Goal: Task Accomplishment & Management: Complete application form

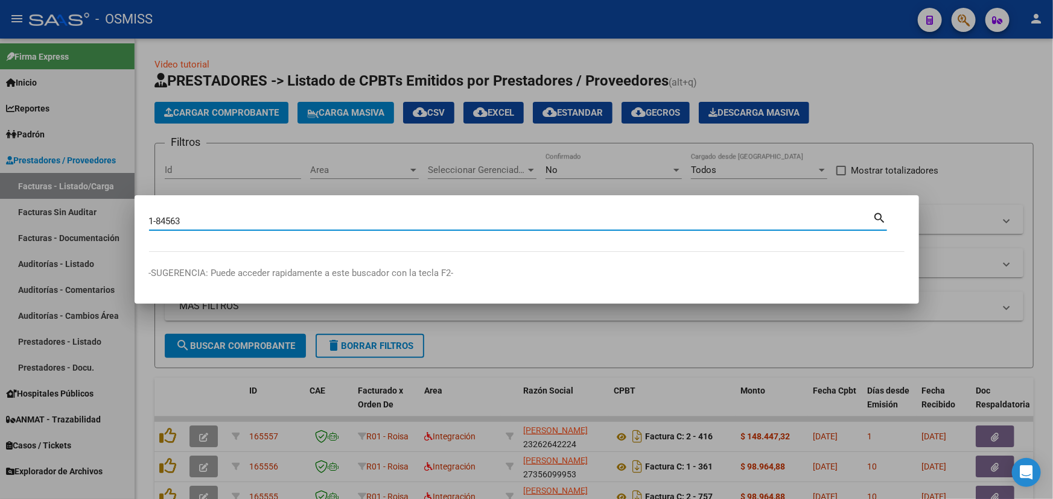
type input "1-84563"
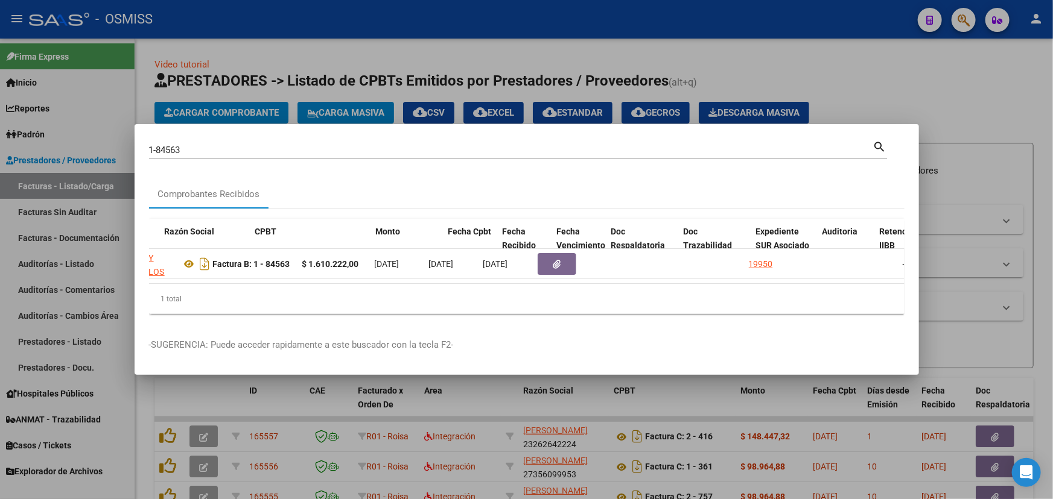
scroll to position [0, 373]
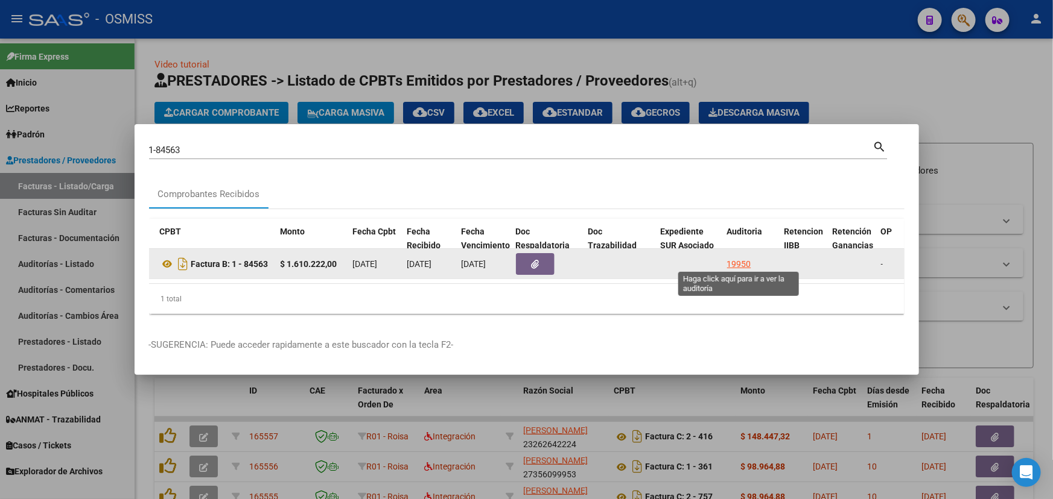
click at [728, 259] on div "19950" at bounding box center [739, 265] width 24 height 14
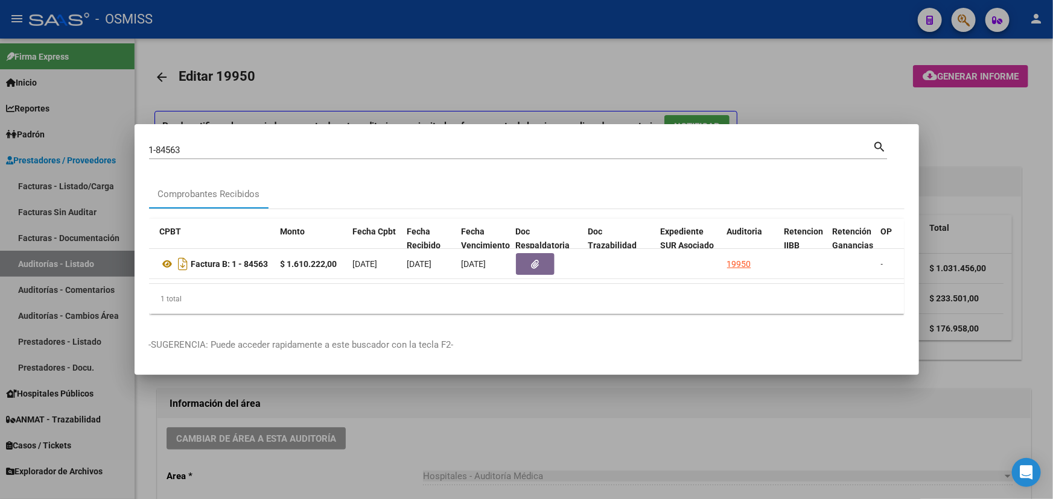
click at [542, 439] on div at bounding box center [526, 249] width 1053 height 499
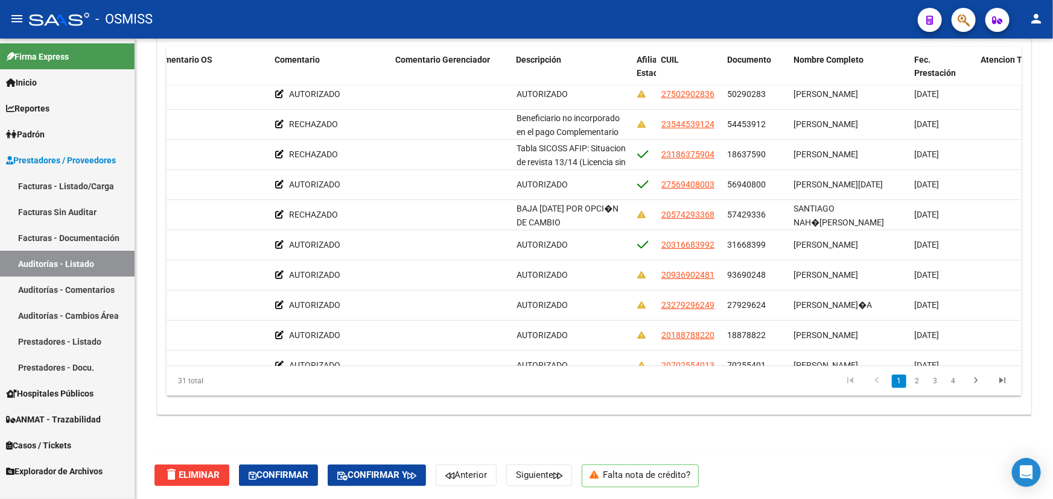
scroll to position [62, 611]
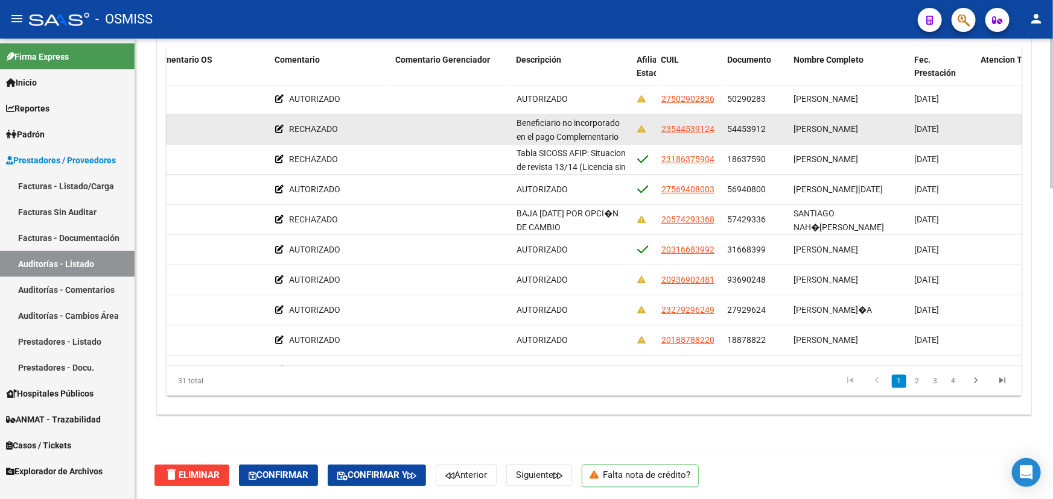
drag, startPoint x: 896, startPoint y: 126, endPoint x: 798, endPoint y: 123, distance: 98.4
click at [798, 124] on span "[PERSON_NAME]" at bounding box center [826, 129] width 65 height 10
drag, startPoint x: 900, startPoint y: 125, endPoint x: 795, endPoint y: 127, distance: 105.0
click at [795, 127] on div "[PERSON_NAME]" at bounding box center [849, 129] width 111 height 14
copy span "[PERSON_NAME]"
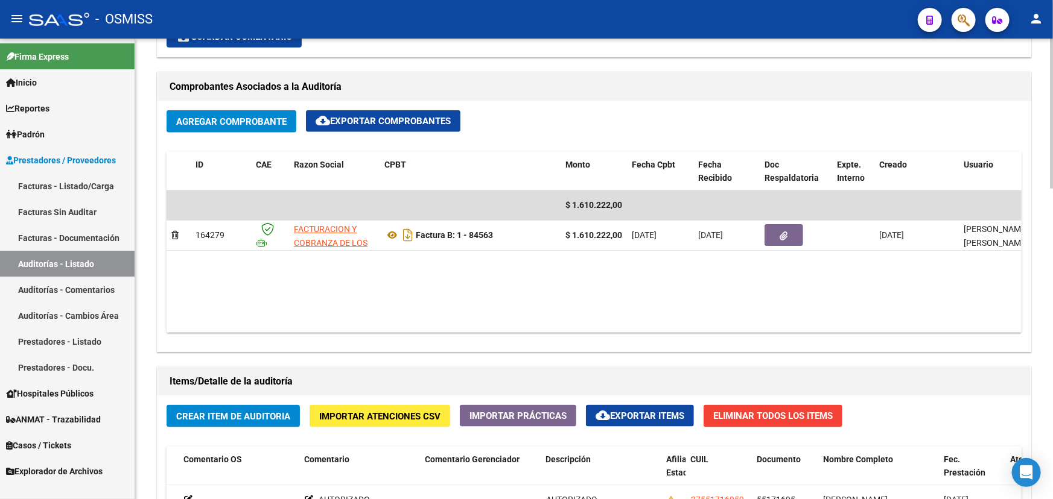
scroll to position [458, 0]
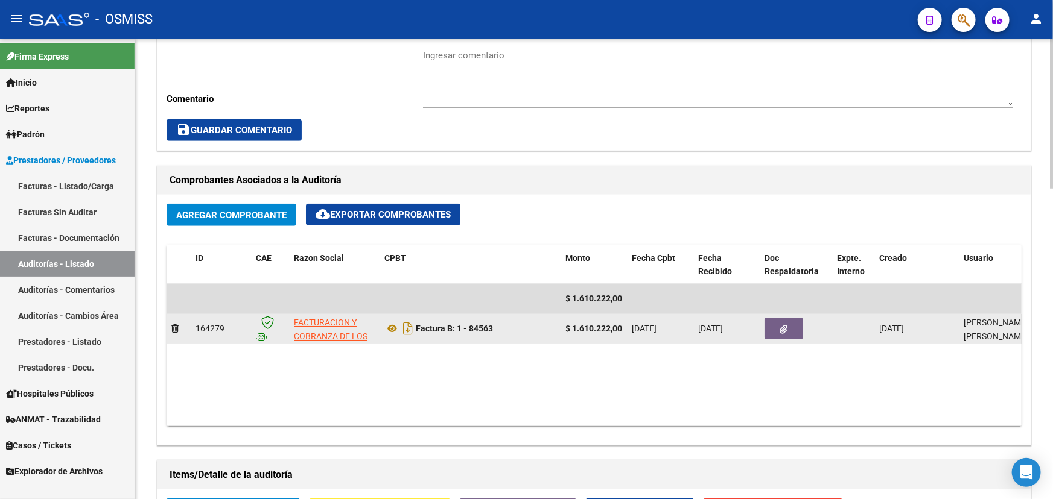
click at [778, 331] on button "button" at bounding box center [783, 329] width 39 height 22
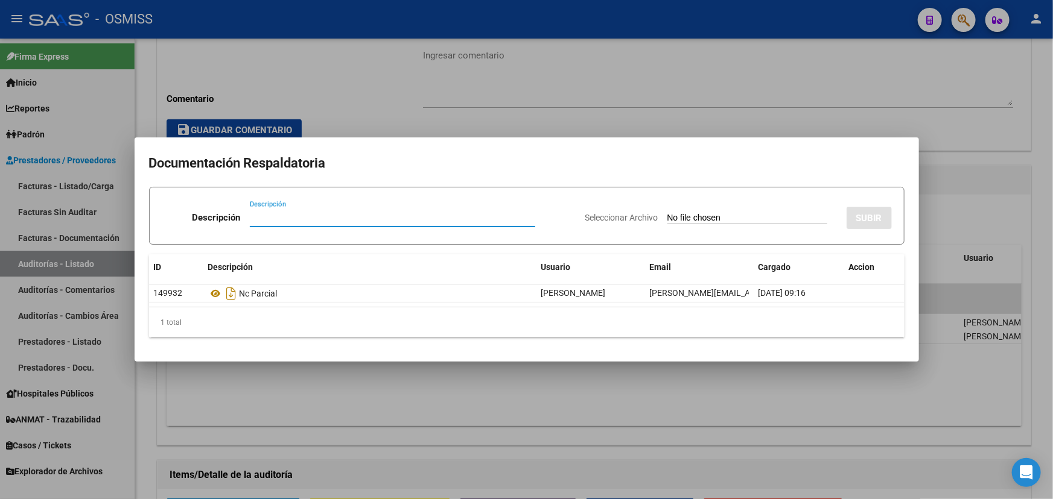
click at [263, 219] on input "Descripción" at bounding box center [392, 217] width 285 height 11
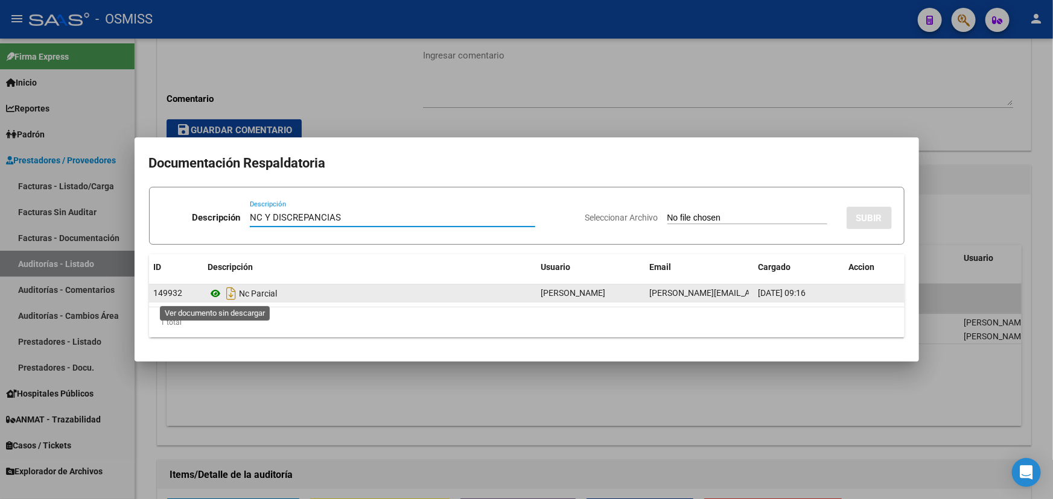
type input "NC Y DISCREPANCIAS"
click at [215, 294] on icon at bounding box center [216, 294] width 16 height 14
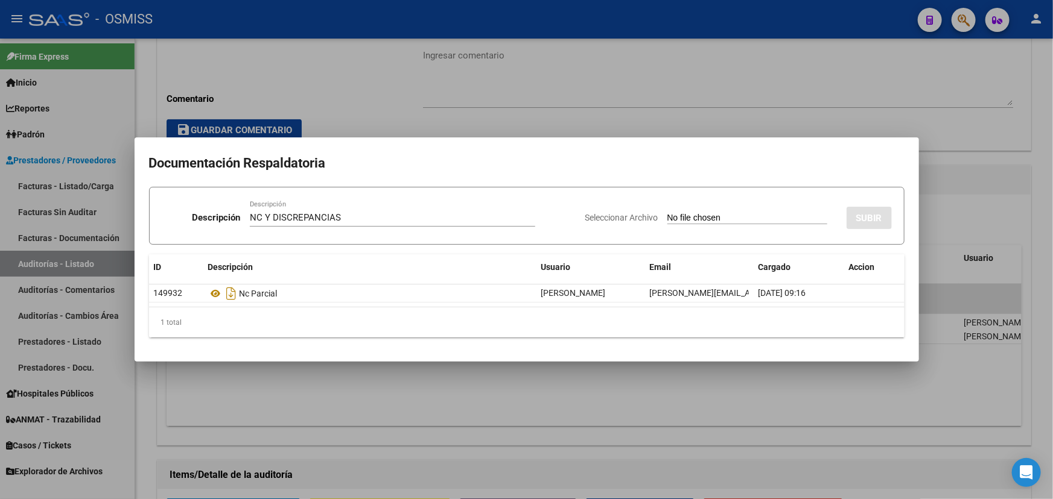
click at [988, 71] on div at bounding box center [526, 249] width 1053 height 499
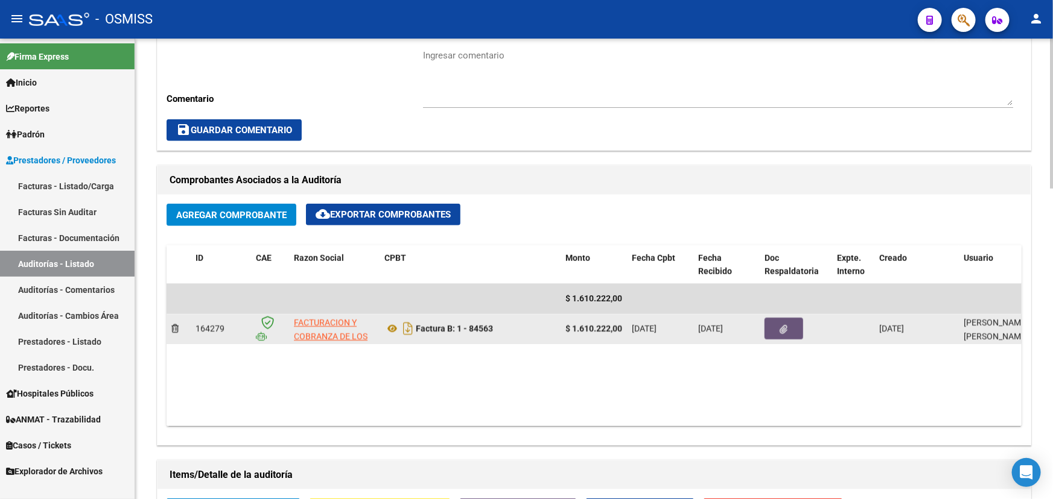
click at [795, 322] on button "button" at bounding box center [783, 329] width 39 height 22
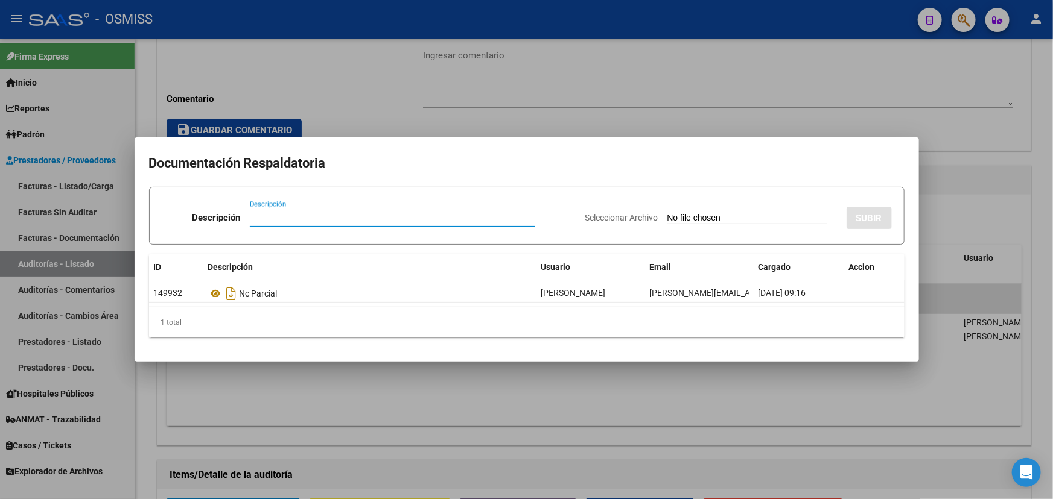
click at [178, 66] on div at bounding box center [526, 249] width 1053 height 499
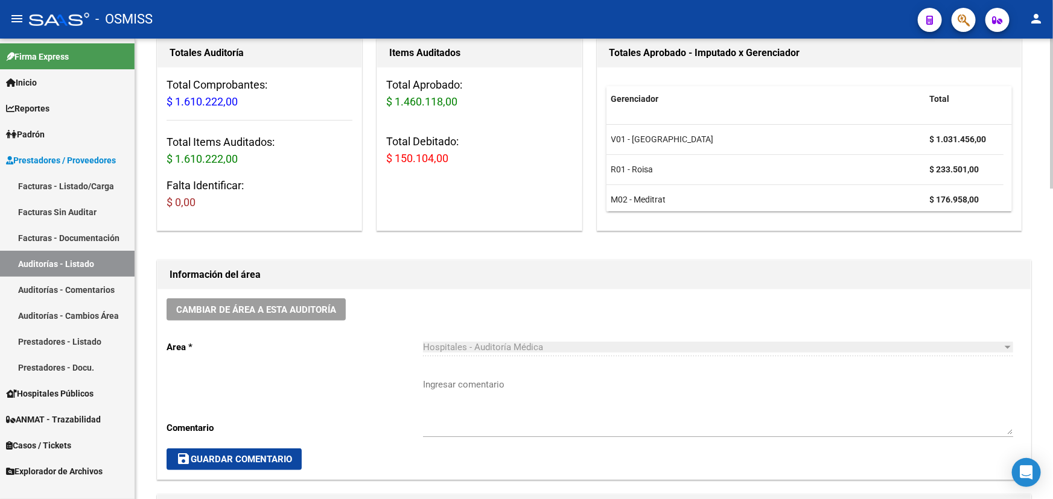
scroll to position [0, 0]
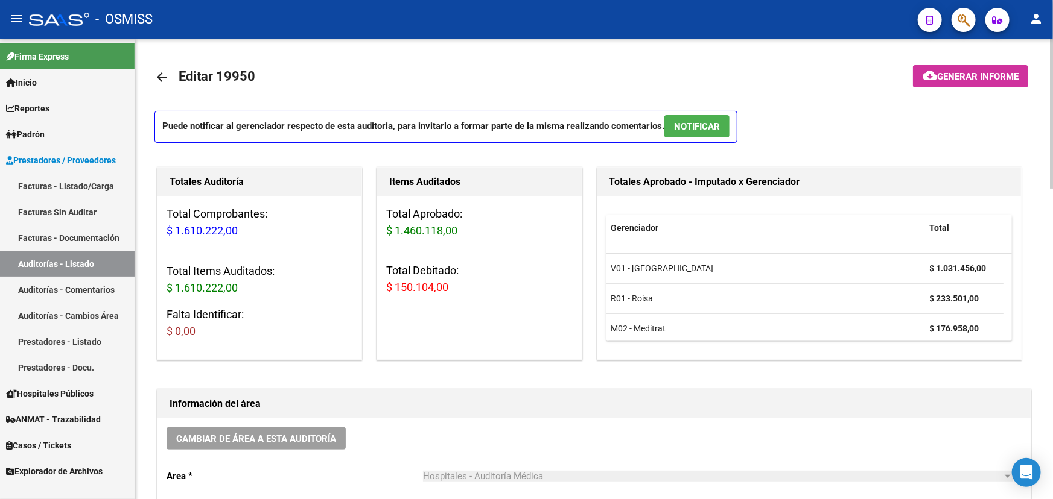
click at [156, 78] on mat-icon "arrow_back" at bounding box center [161, 77] width 14 height 14
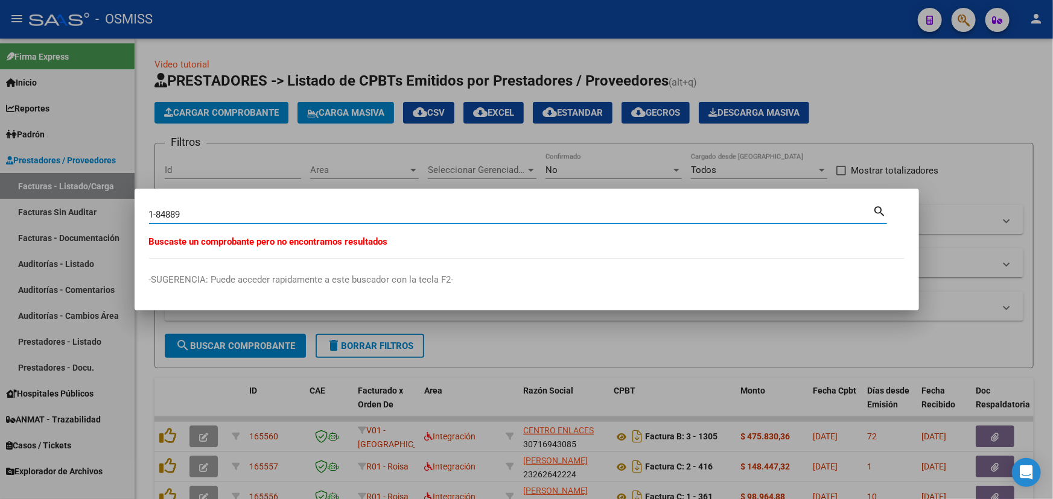
drag, startPoint x: 184, startPoint y: 212, endPoint x: 168, endPoint y: 212, distance: 15.7
click at [168, 212] on input "1-84889" at bounding box center [511, 214] width 724 height 11
type input "1-84489"
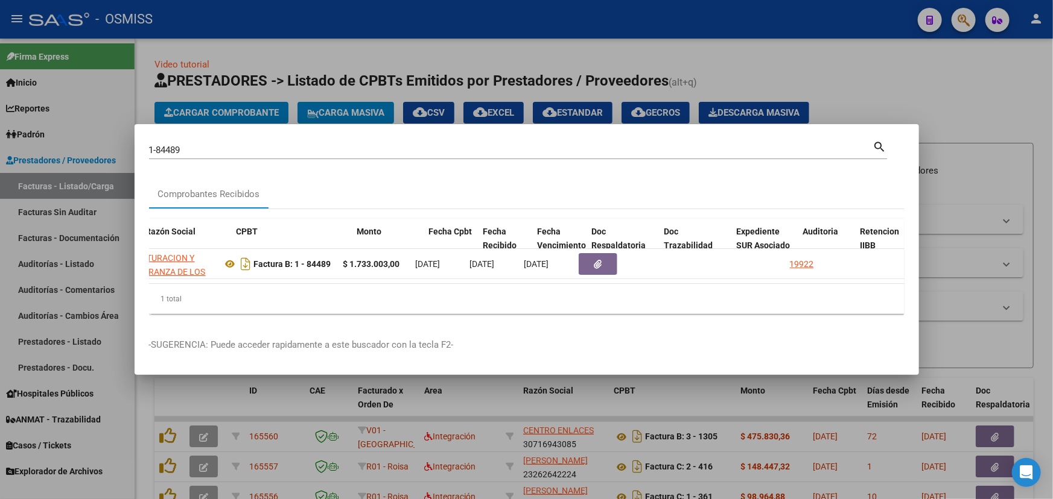
scroll to position [0, 312]
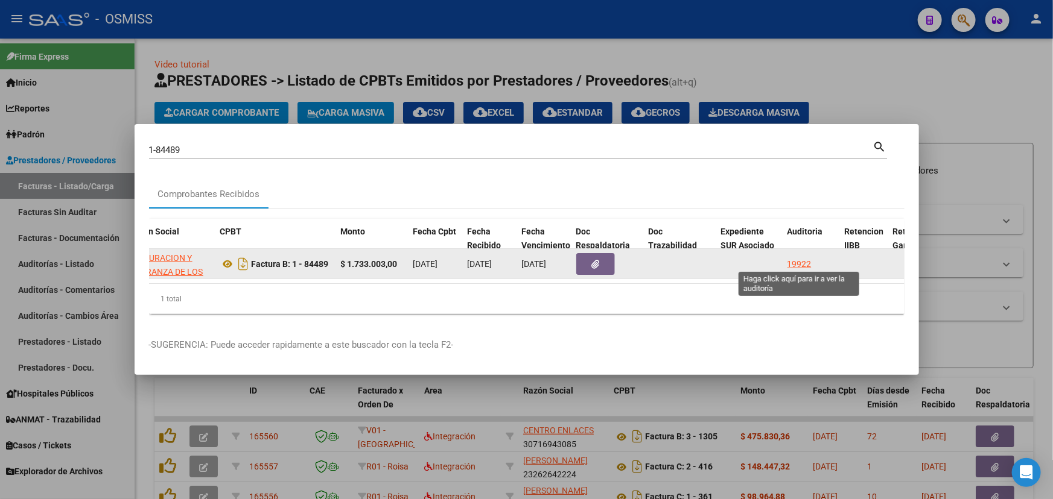
click at [791, 263] on div "19922" at bounding box center [799, 265] width 24 height 14
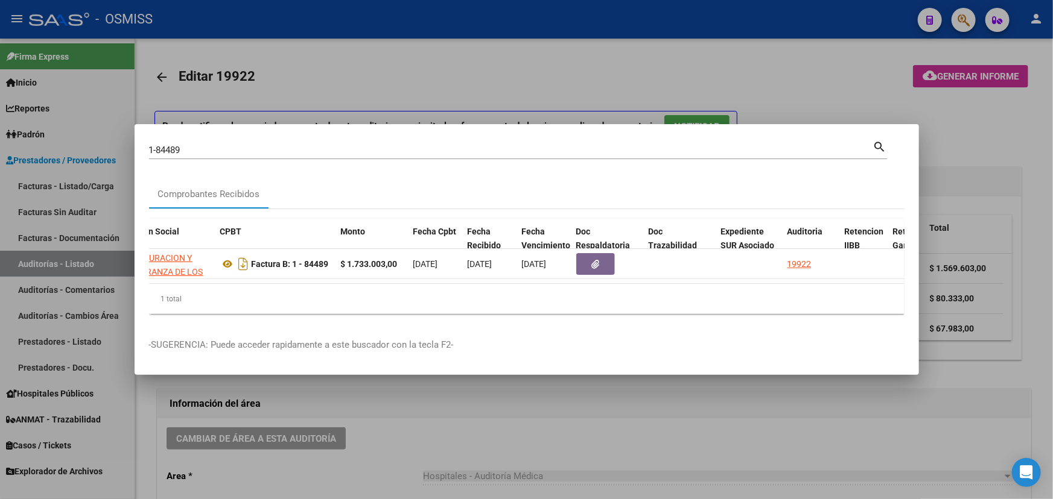
click at [503, 436] on div at bounding box center [526, 249] width 1053 height 499
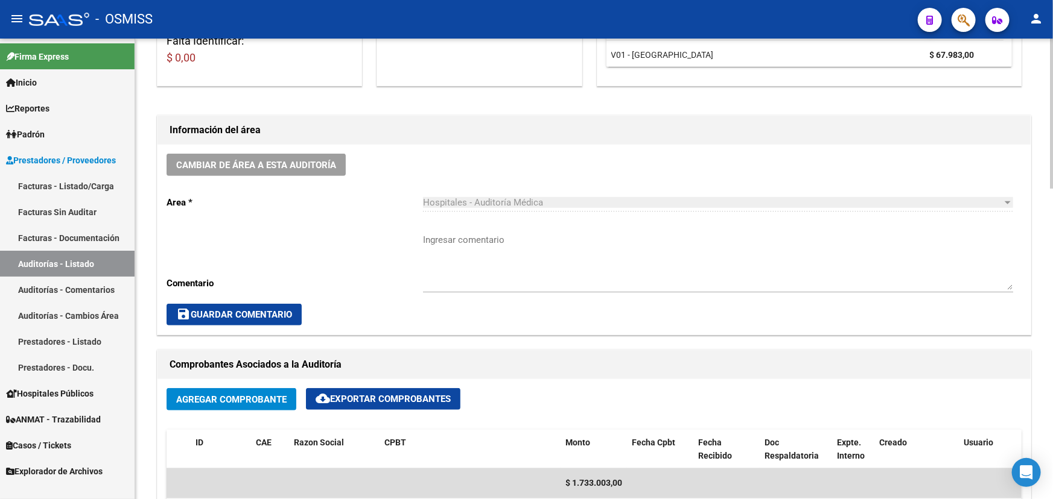
scroll to position [384, 0]
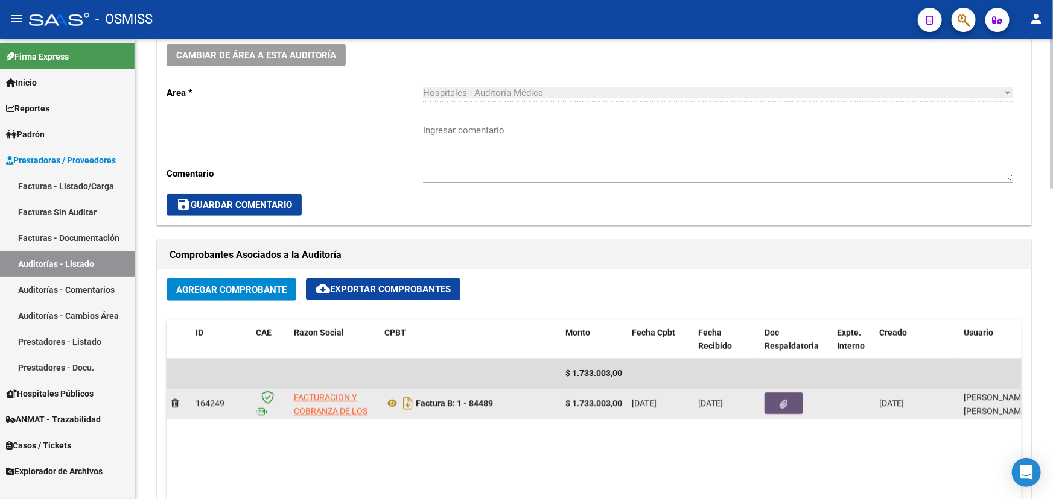
click at [790, 404] on button "button" at bounding box center [783, 404] width 39 height 22
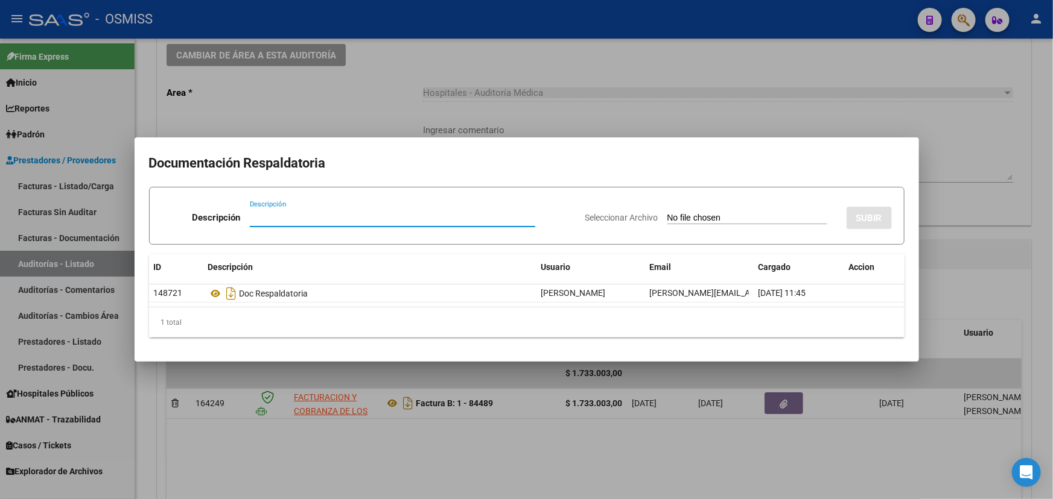
click at [253, 218] on input "Descripción" at bounding box center [392, 217] width 285 height 11
type input "NC FACOEP"
click at [639, 216] on span "Seleccionar Archivo" at bounding box center [621, 218] width 73 height 10
click at [667, 216] on input "Seleccionar Archivo" at bounding box center [747, 218] width 160 height 11
type input "C:\fakepath\NC FC. 1-84489.pdf"
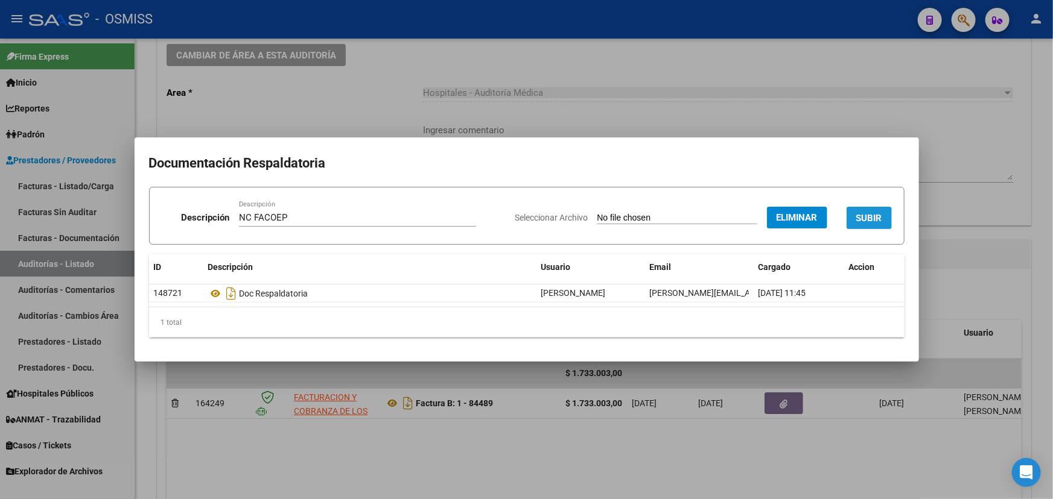
click at [877, 216] on span "SUBIR" at bounding box center [869, 218] width 26 height 11
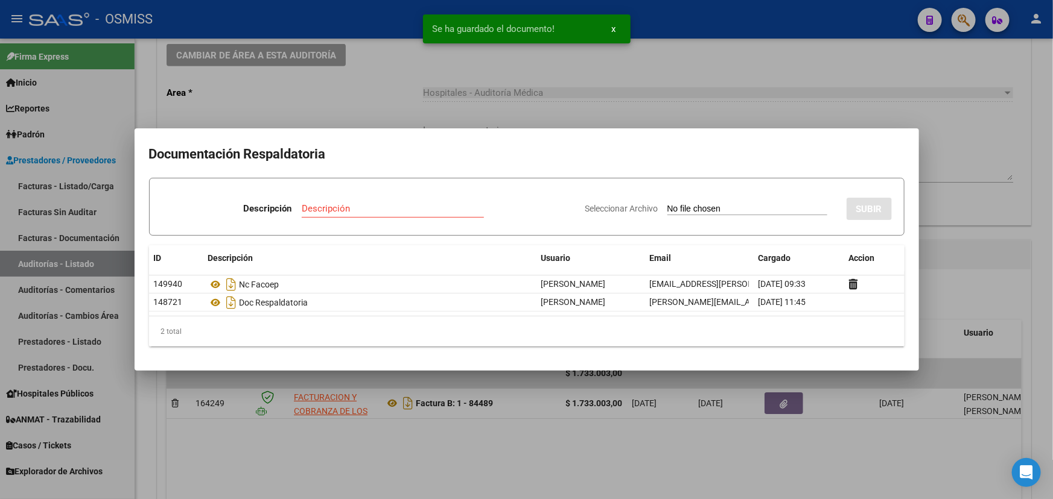
click at [962, 128] on div at bounding box center [526, 249] width 1053 height 499
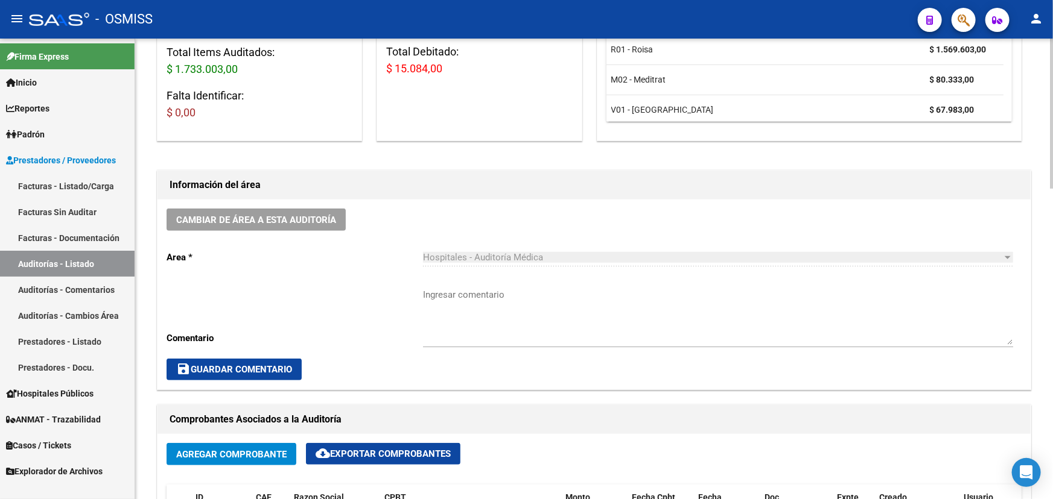
scroll to position [0, 0]
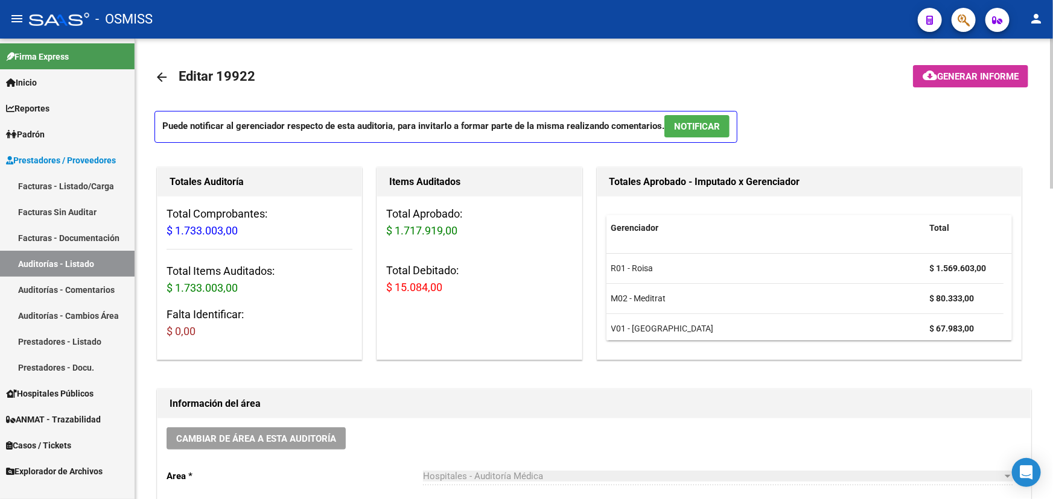
click at [157, 77] on mat-icon "arrow_back" at bounding box center [161, 77] width 14 height 14
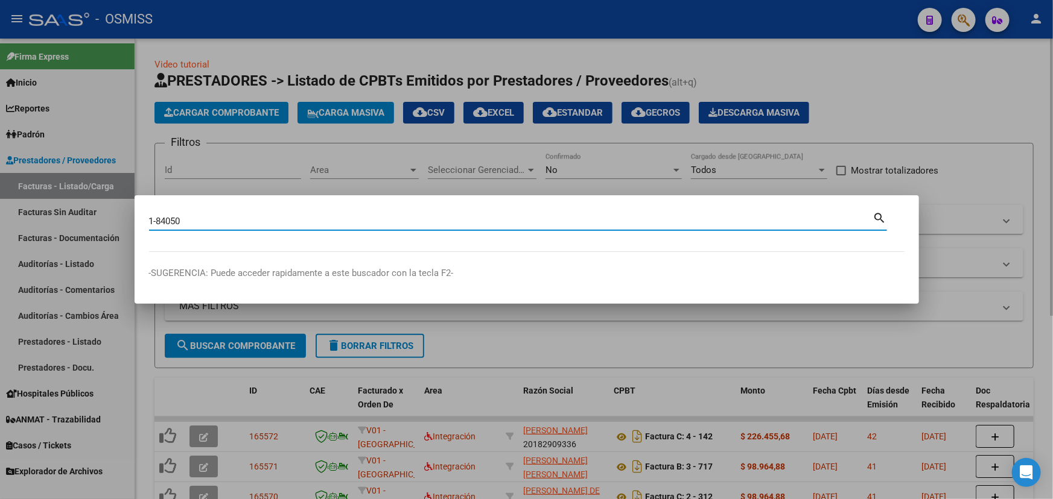
type input "1-84050"
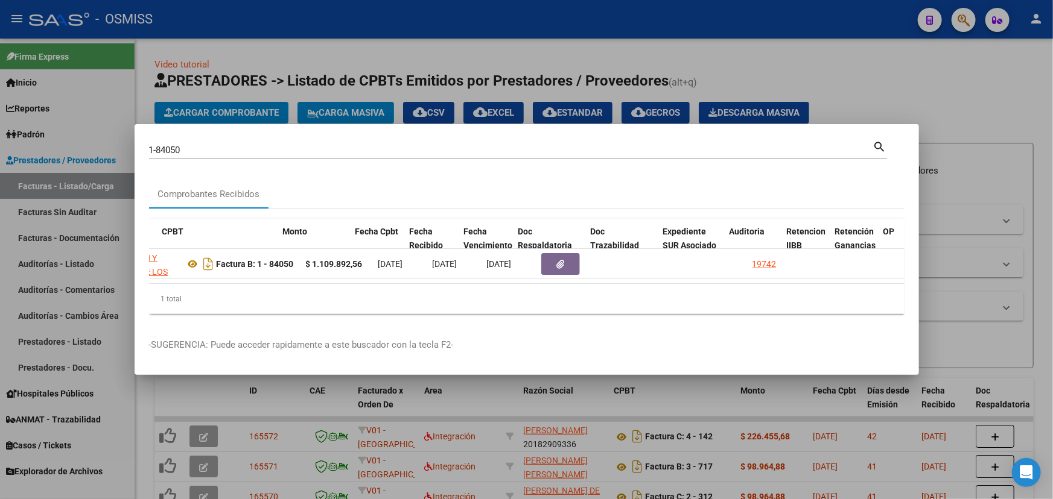
scroll to position [0, 466]
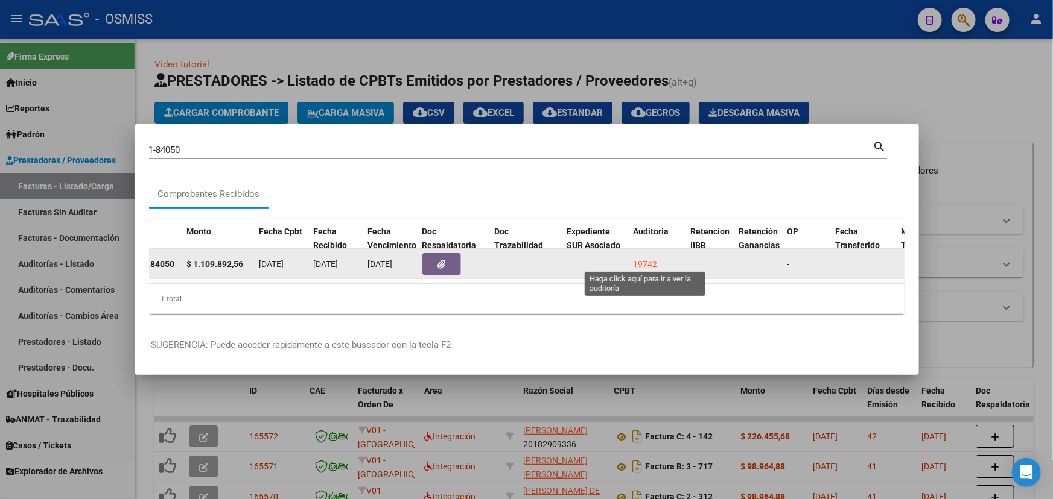
click at [639, 259] on div "19742" at bounding box center [645, 265] width 24 height 14
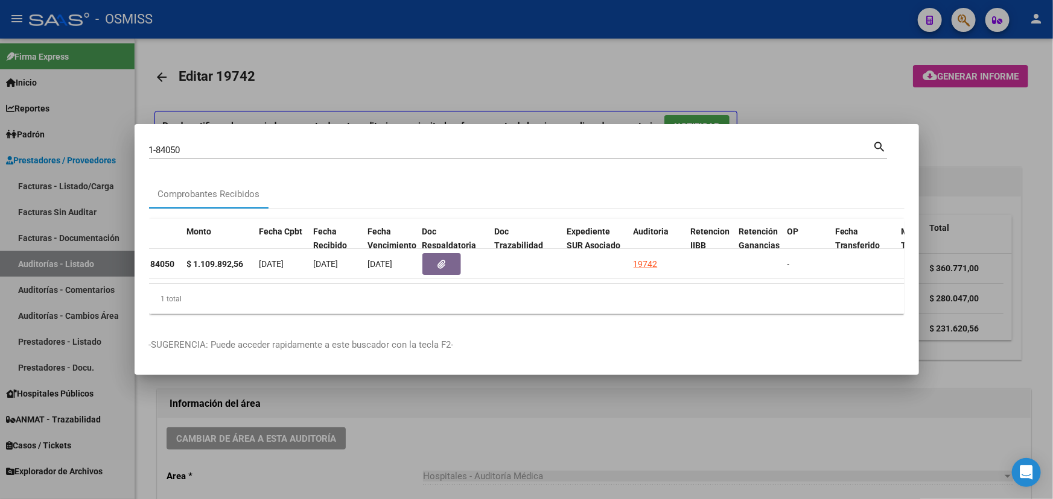
click at [574, 451] on div at bounding box center [526, 249] width 1053 height 499
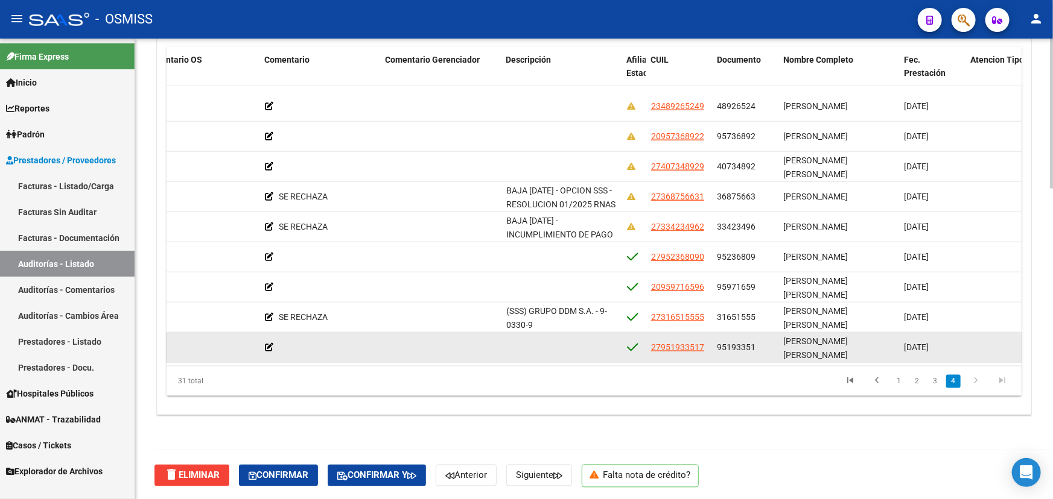
scroll to position [2, 0]
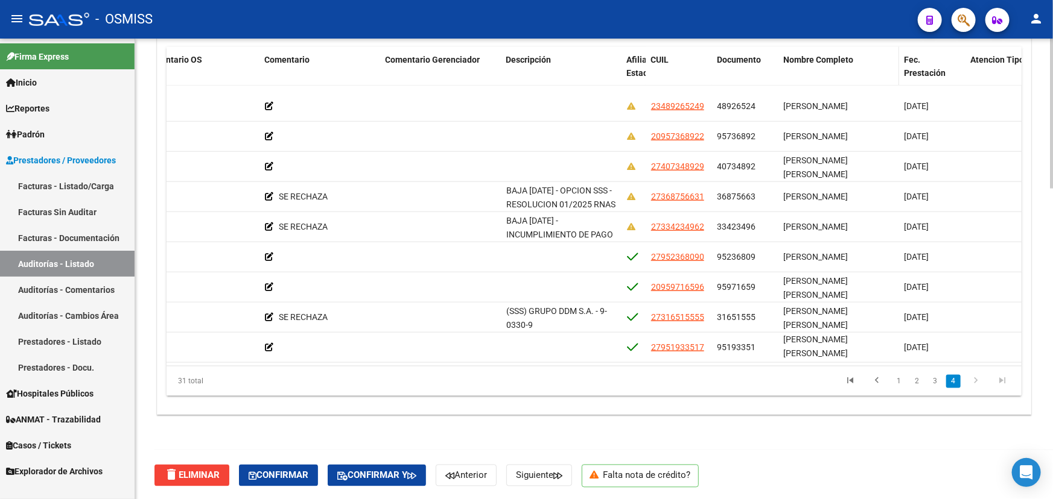
click at [851, 56] on span "Nombre Completo" at bounding box center [818, 60] width 70 height 10
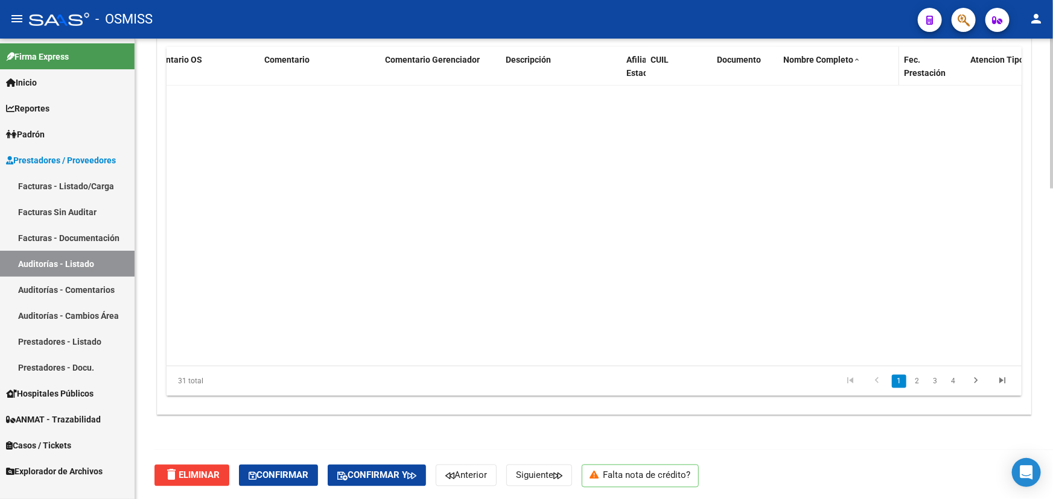
scroll to position [0, 621]
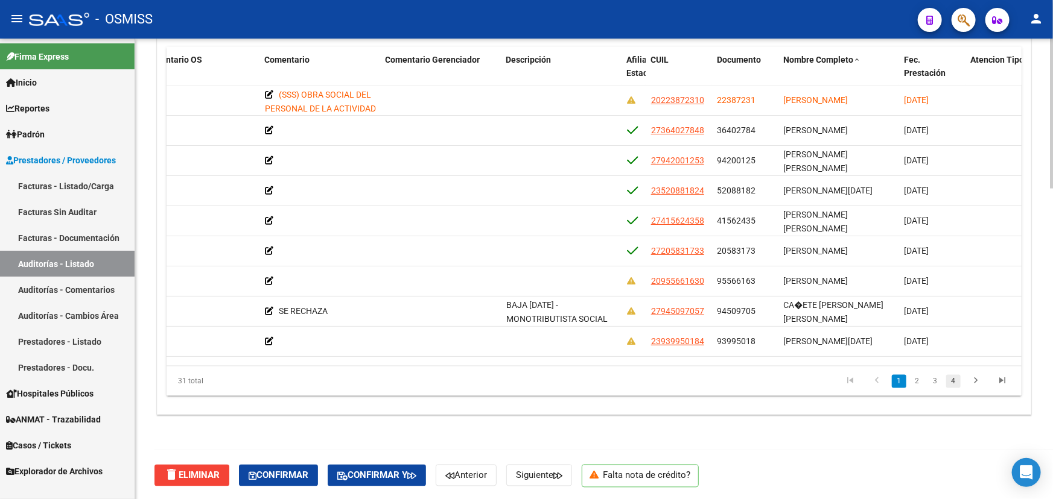
click at [951, 382] on link "4" at bounding box center [953, 381] width 14 height 13
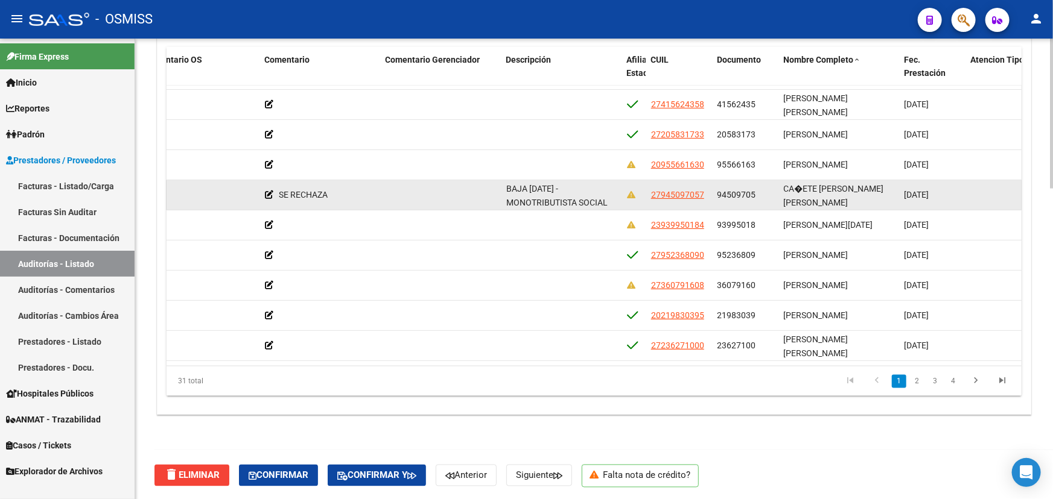
scroll to position [2, 0]
drag, startPoint x: 784, startPoint y: 189, endPoint x: 841, endPoint y: 200, distance: 58.3
click at [841, 200] on div "CA�ETE [PERSON_NAME] [PERSON_NAME]" at bounding box center [839, 194] width 111 height 25
copy span "CA�ETE [PERSON_NAME] [PERSON_NAME]"
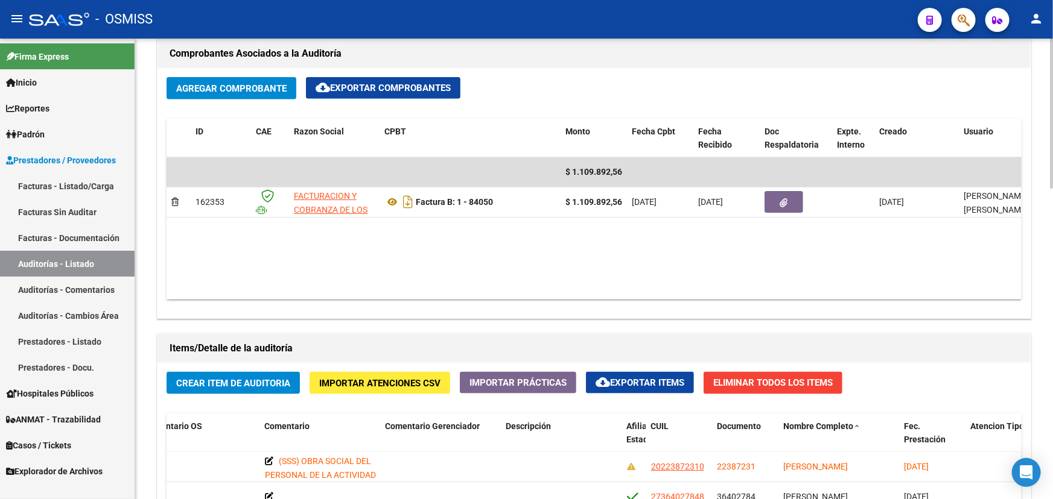
scroll to position [513, 0]
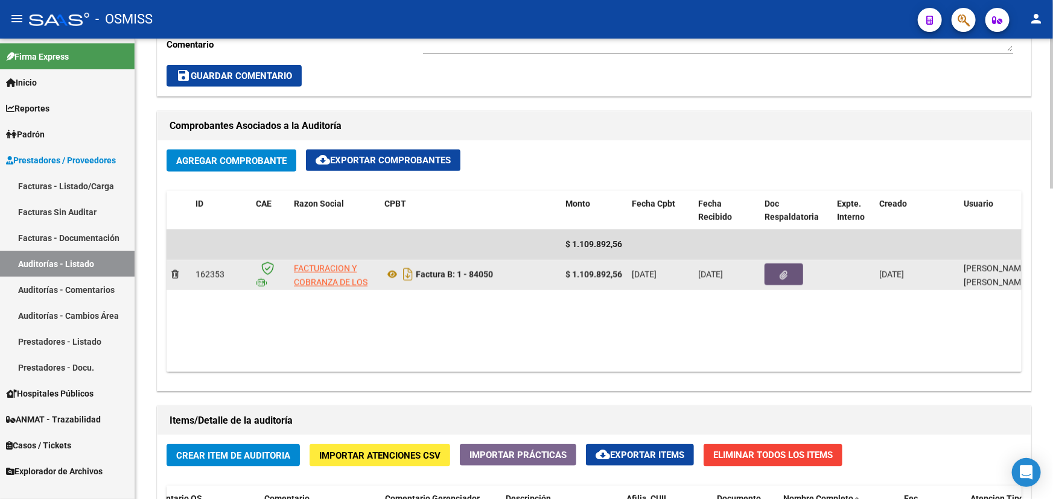
click at [785, 269] on span "button" at bounding box center [784, 274] width 8 height 11
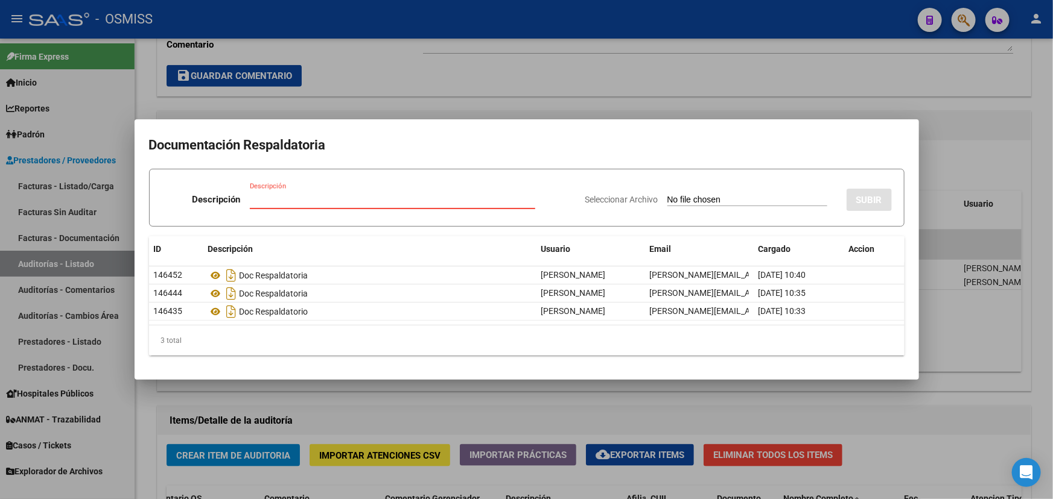
click at [272, 201] on input "Descripción" at bounding box center [392, 199] width 285 height 11
type input "NC Y DISCREPANCIAS"
click at [592, 195] on span "Seleccionar Archivo" at bounding box center [621, 200] width 73 height 10
click at [667, 195] on input "Seleccionar Archivo" at bounding box center [747, 200] width 160 height 11
type input "C:\fakepath\NC FC. 1-84050.pdf"
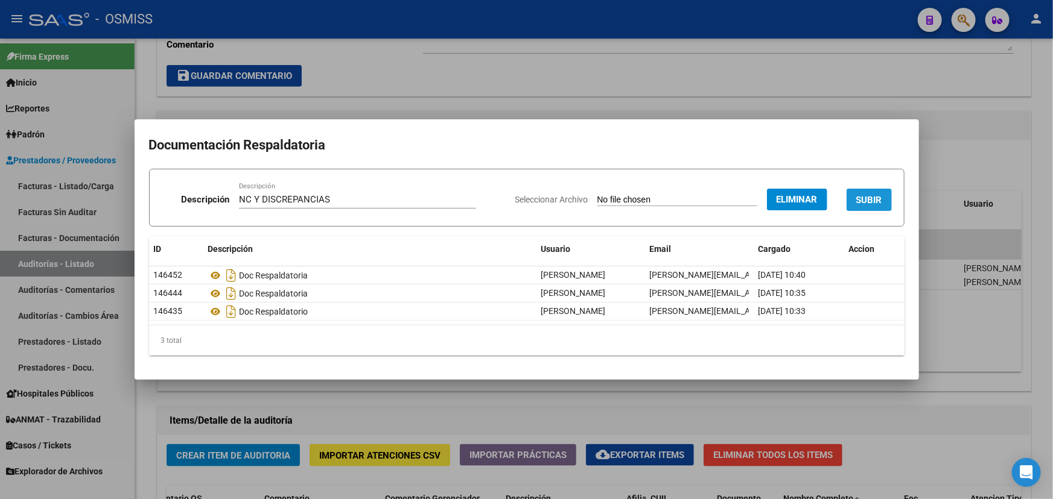
click at [868, 197] on span "SUBIR" at bounding box center [869, 200] width 26 height 11
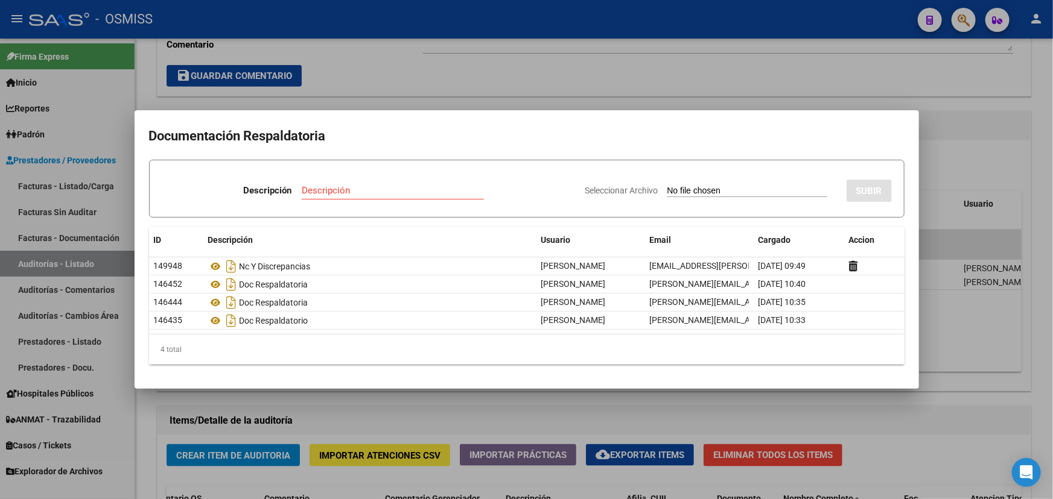
click at [534, 87] on div at bounding box center [526, 249] width 1053 height 499
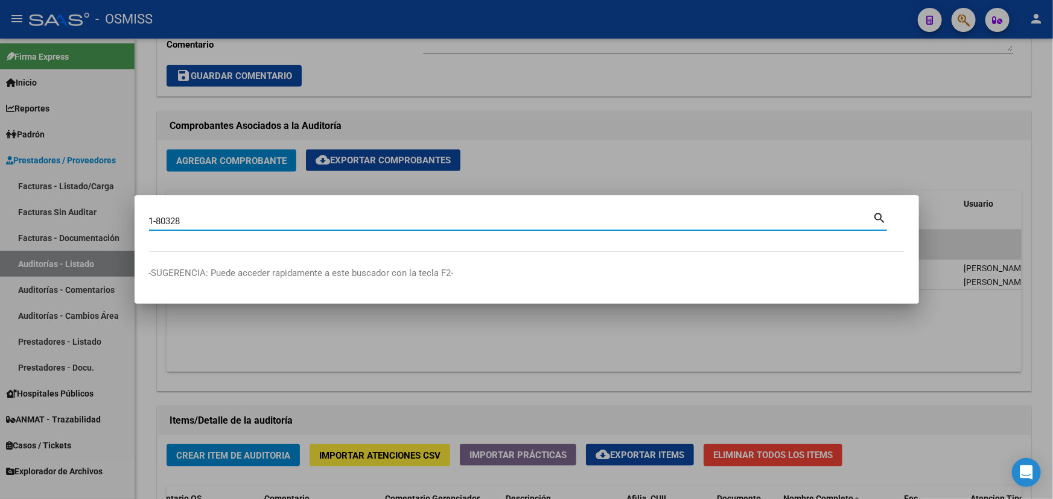
type input "1-80328"
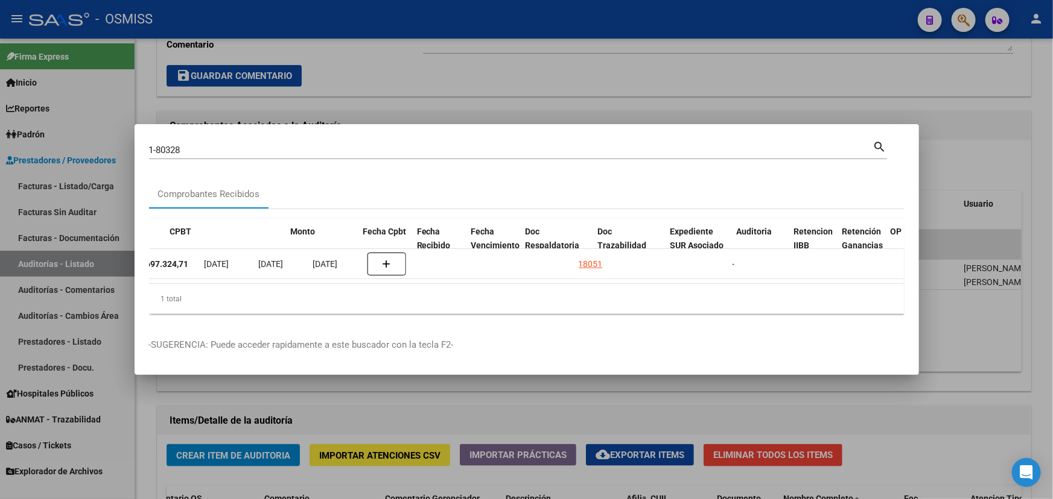
scroll to position [0, 547]
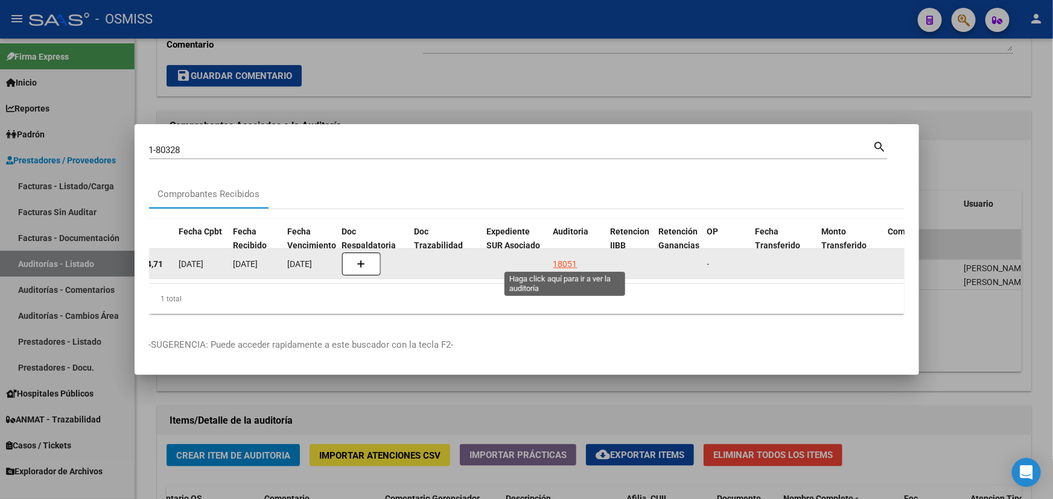
click at [556, 258] on div "18051" at bounding box center [565, 265] width 24 height 14
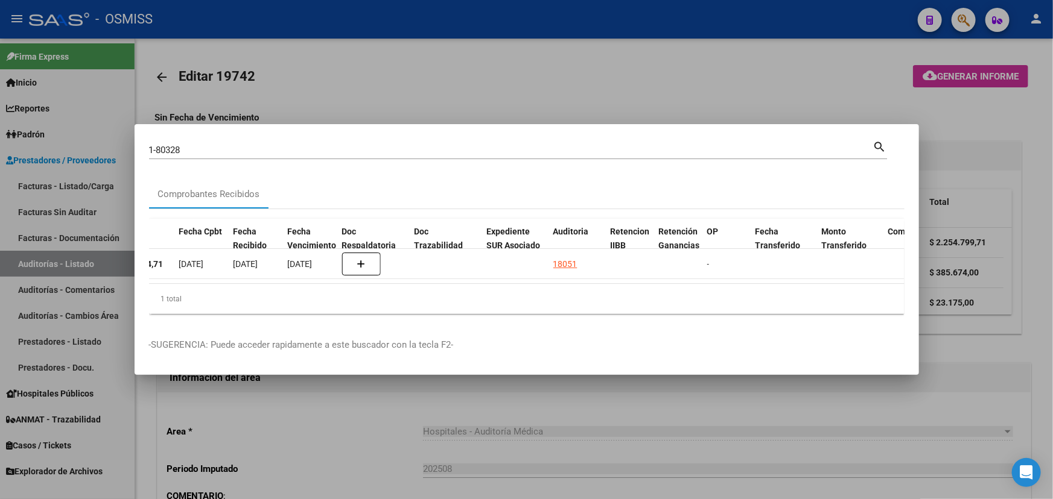
click at [512, 405] on div at bounding box center [526, 249] width 1053 height 499
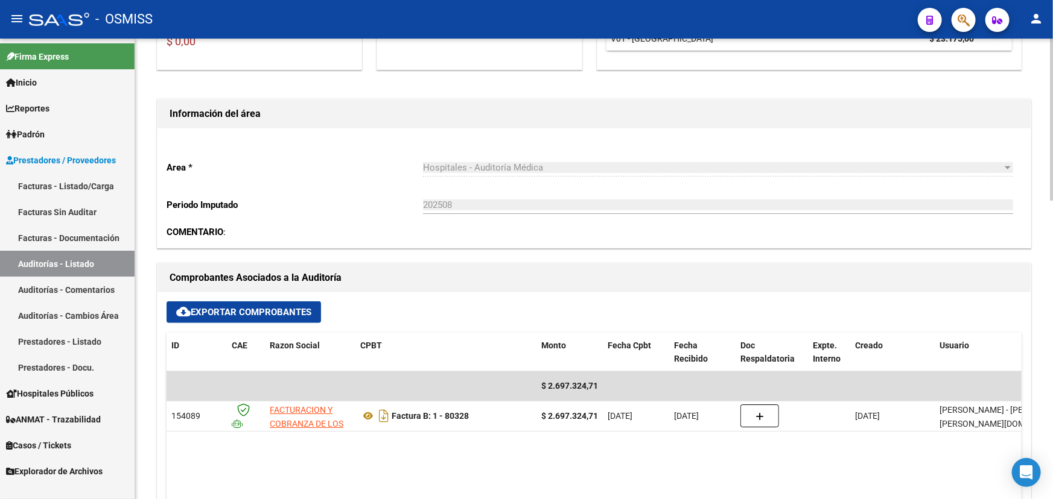
scroll to position [329, 0]
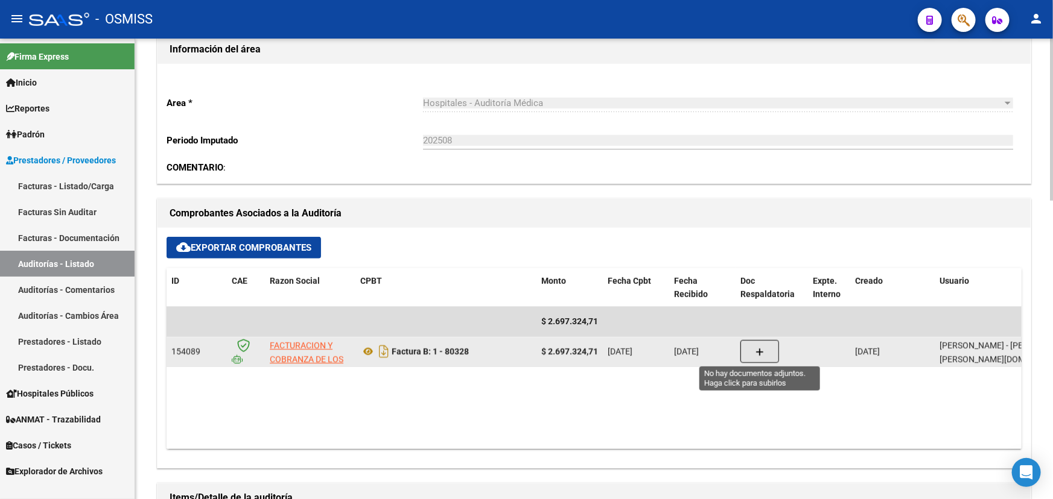
click at [756, 348] on icon "button" at bounding box center [759, 352] width 8 height 9
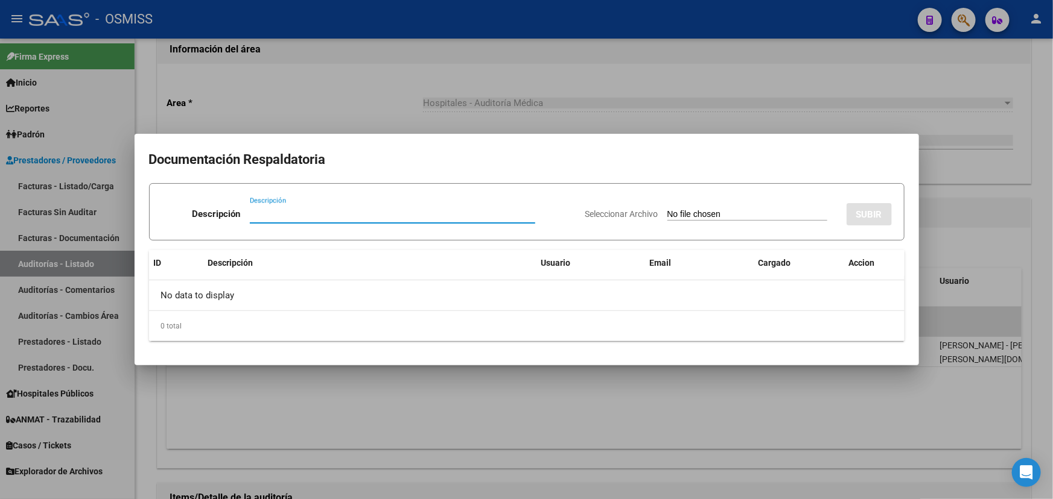
click at [283, 215] on input "Descripción" at bounding box center [392, 214] width 285 height 11
type input "NC FACOEP"
click at [603, 215] on span "Seleccionar Archivo" at bounding box center [621, 214] width 73 height 10
click at [667, 215] on input "Seleccionar Archivo" at bounding box center [747, 214] width 160 height 11
type input "C:\fakepath\NC FC. 1-80328.pdf"
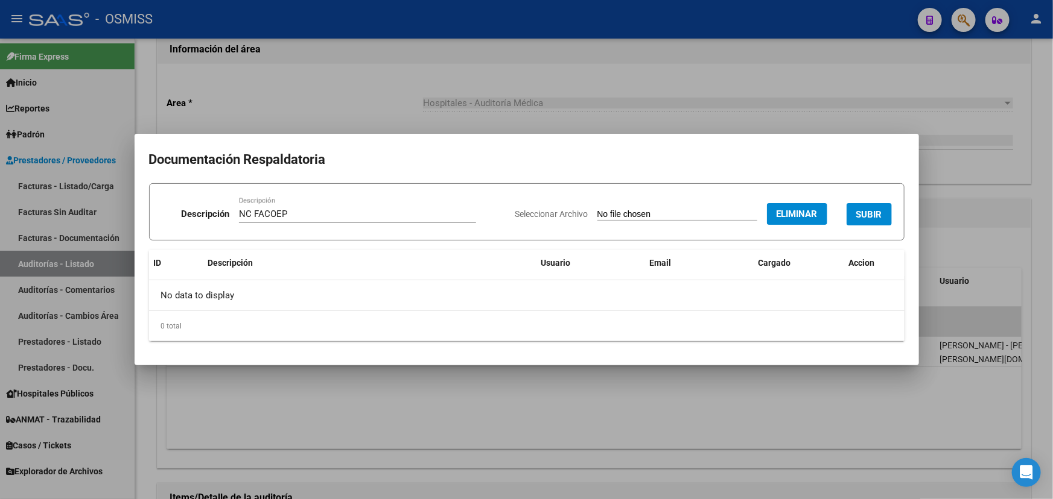
click at [866, 212] on span "SUBIR" at bounding box center [869, 214] width 26 height 11
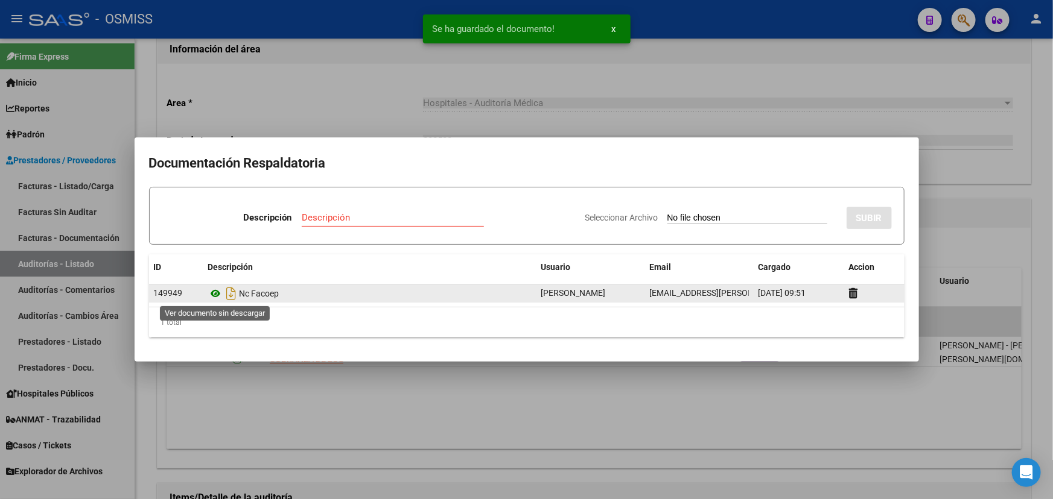
click at [217, 294] on icon at bounding box center [216, 294] width 16 height 14
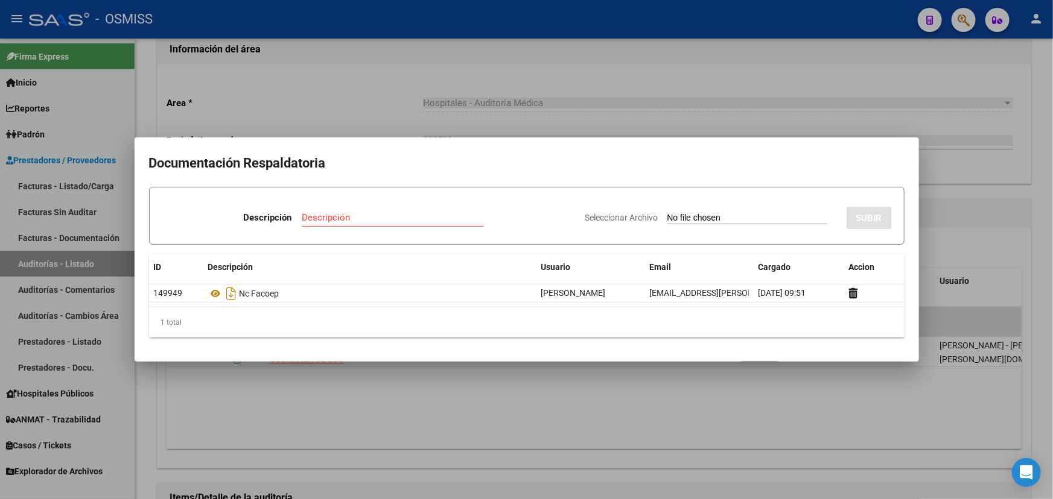
click at [307, 81] on div at bounding box center [526, 249] width 1053 height 499
